Goal: Communication & Community: Answer question/provide support

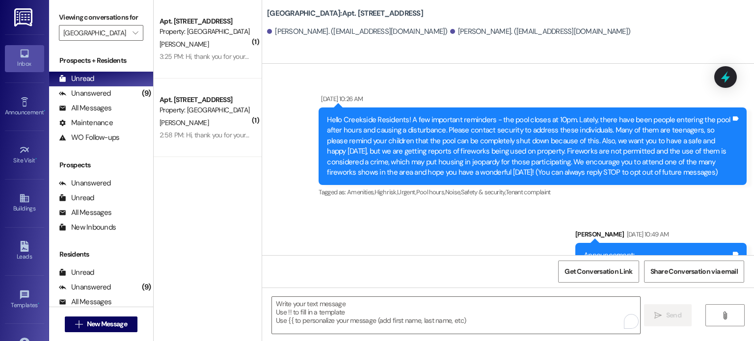
click at [19, 56] on icon at bounding box center [24, 53] width 11 height 11
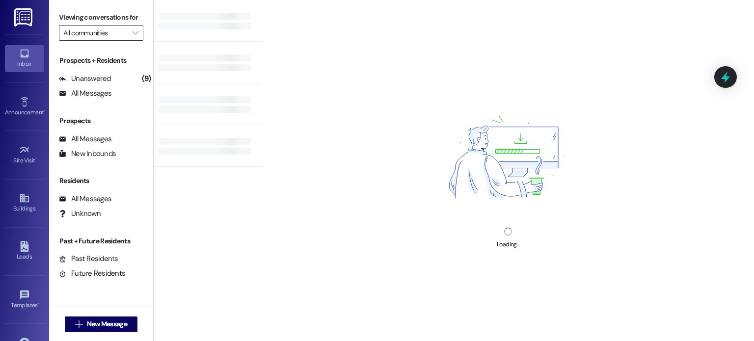
drag, startPoint x: 17, startPoint y: 56, endPoint x: 79, endPoint y: 32, distance: 66.2
click at [79, 32] on input "All communities" at bounding box center [95, 33] width 64 height 16
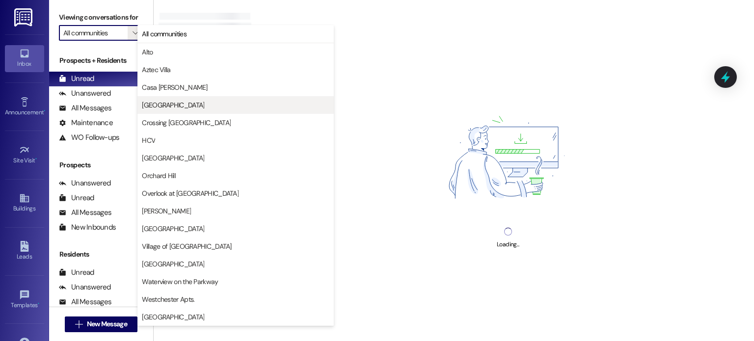
click at [160, 105] on span "[GEOGRAPHIC_DATA]" at bounding box center [173, 105] width 62 height 10
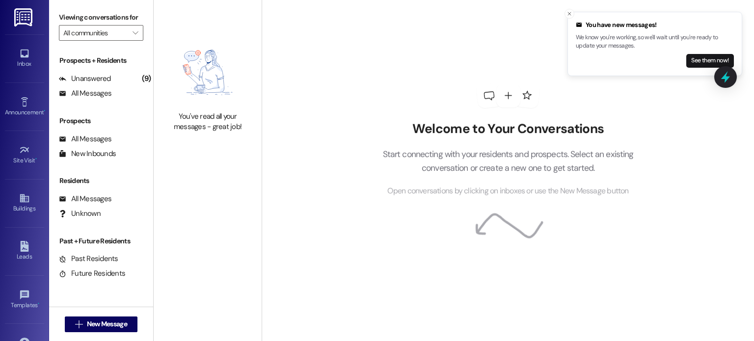
type input "[GEOGRAPHIC_DATA]"
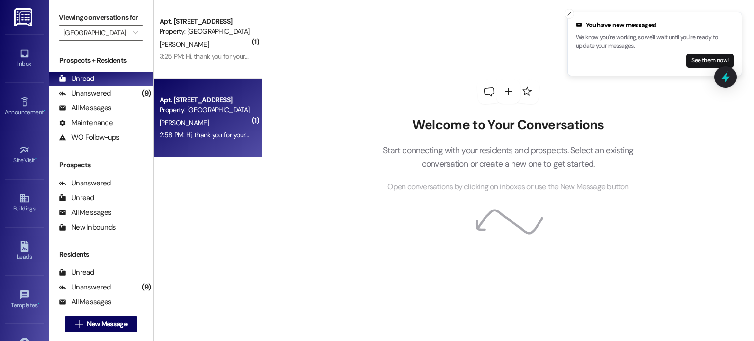
click at [198, 117] on div "[PERSON_NAME]" at bounding box center [205, 123] width 93 height 12
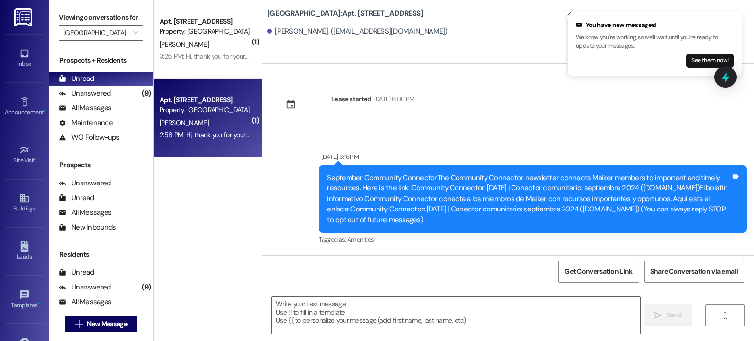
scroll to position [9766, 0]
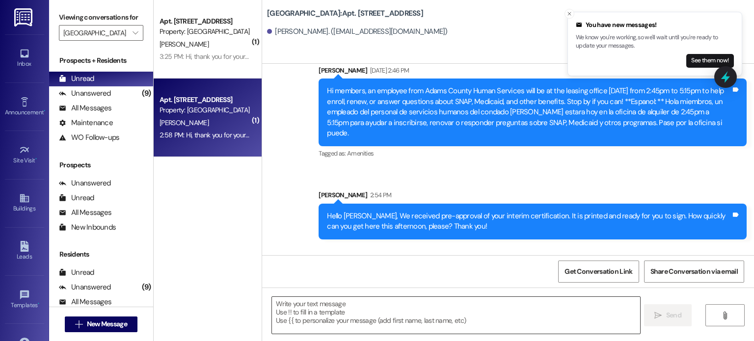
click at [380, 305] on textarea at bounding box center [456, 315] width 368 height 37
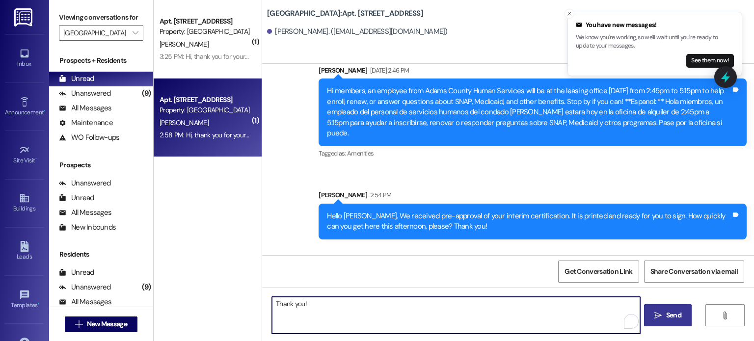
type textarea "Thank you!"
click at [664, 316] on span "Send" at bounding box center [673, 315] width 19 height 10
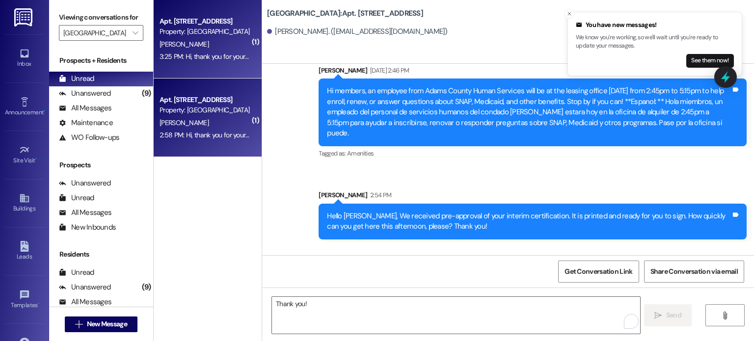
click at [197, 32] on div "Property: [GEOGRAPHIC_DATA]" at bounding box center [204, 31] width 91 height 10
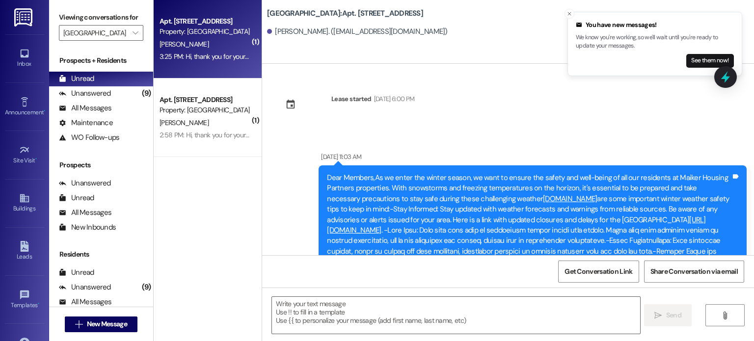
scroll to position [18598, 0]
